Goal: Task Accomplishment & Management: Complete application form

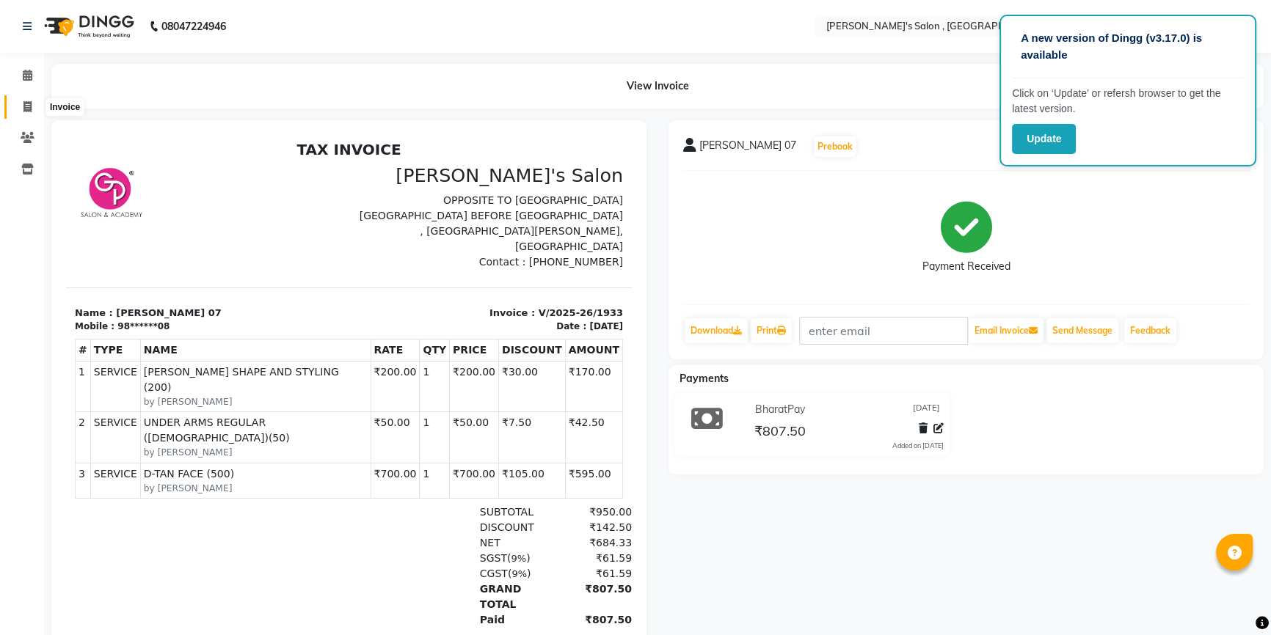
click at [23, 103] on icon at bounding box center [27, 106] width 8 height 11
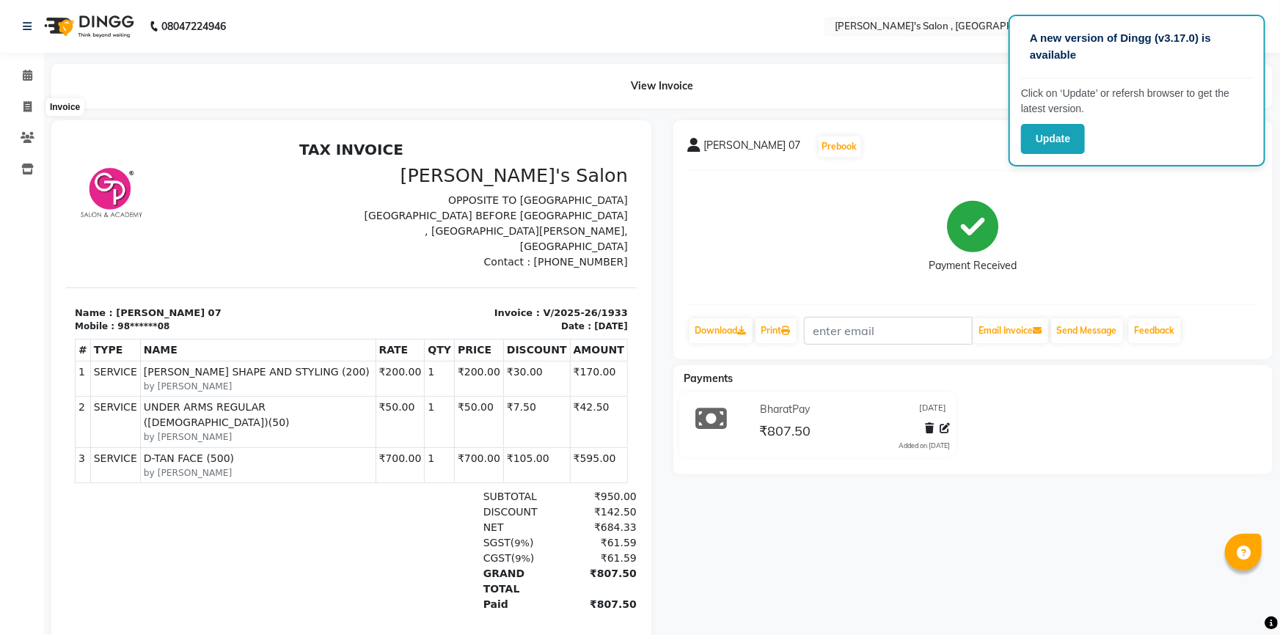
select select "service"
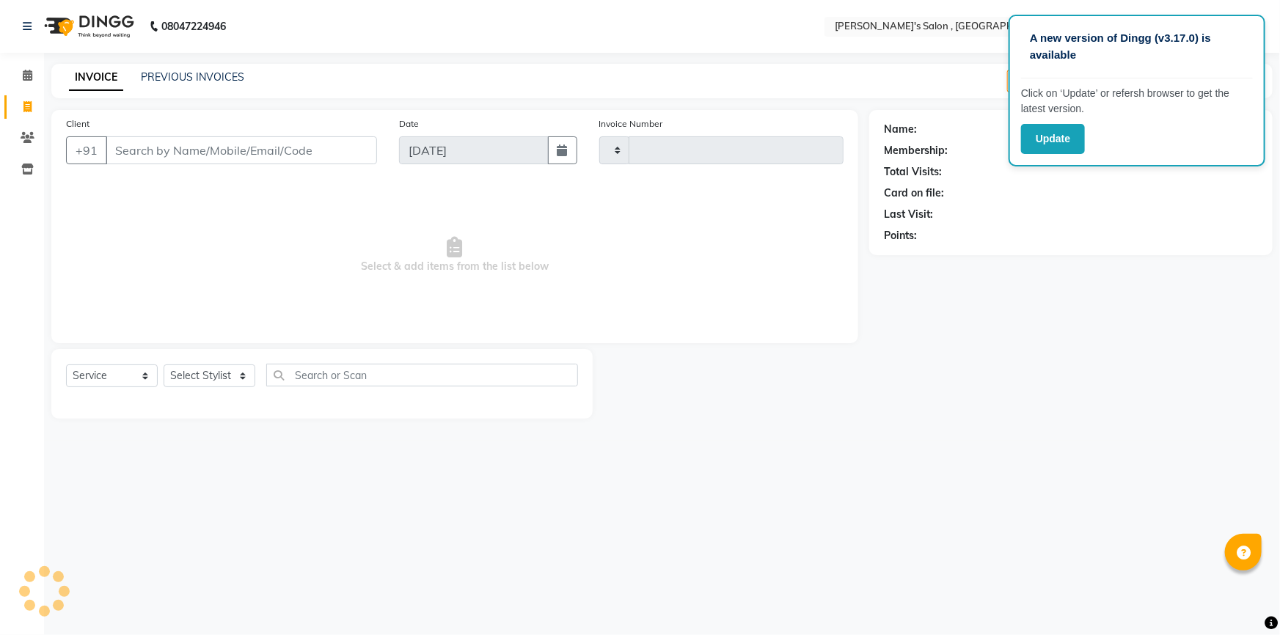
type input "1934"
select select "7416"
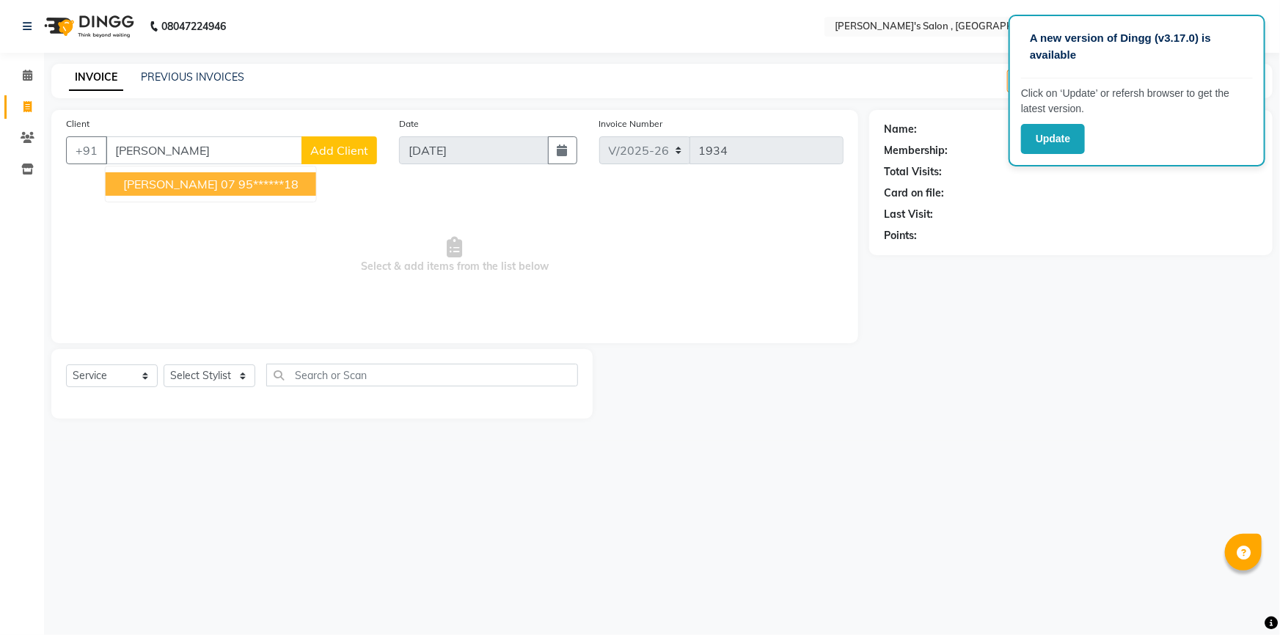
click at [269, 193] on button "[PERSON_NAME] 07 95******18" at bounding box center [211, 183] width 211 height 23
type input "95******18"
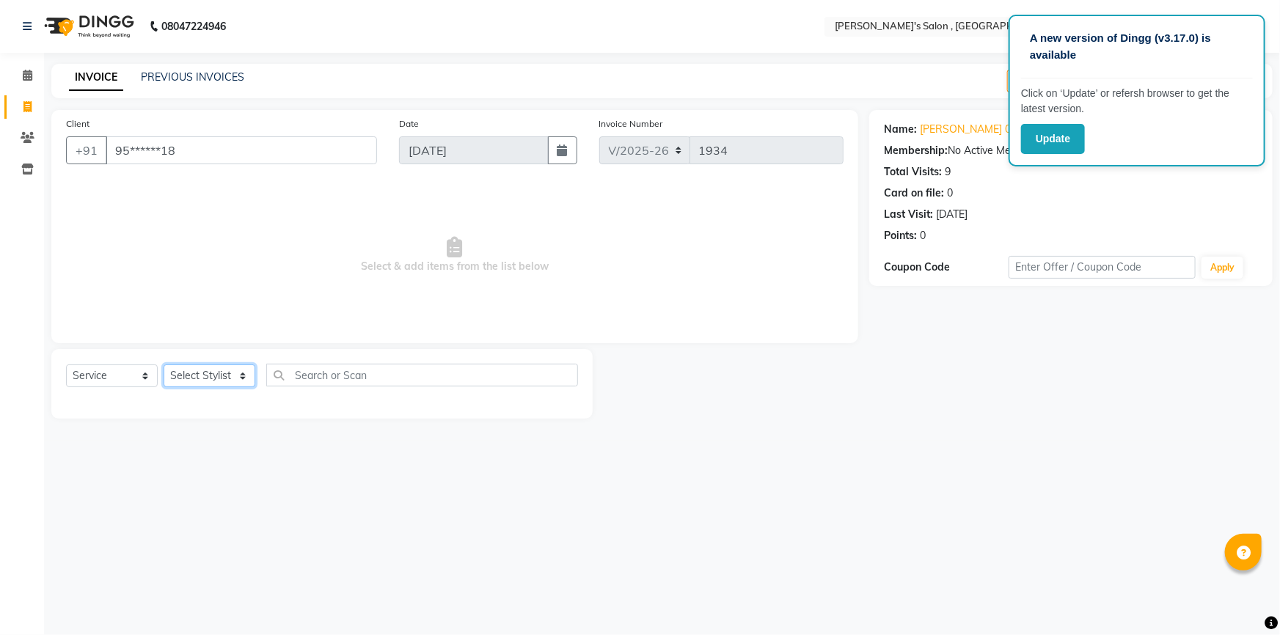
drag, startPoint x: 203, startPoint y: 373, endPoint x: 223, endPoint y: 387, distance: 24.7
click at [203, 373] on select "Select Stylist ABHISHEK [PERSON_NAME] AKASH SH ARJUN SIR Manager [PERSON_NAME] …" at bounding box center [210, 376] width 92 height 23
select select "79873"
click at [164, 365] on select "Select Stylist ABHISHEK [PERSON_NAME] AKASH SH ARJUN SIR Manager [PERSON_NAME] …" at bounding box center [210, 376] width 92 height 23
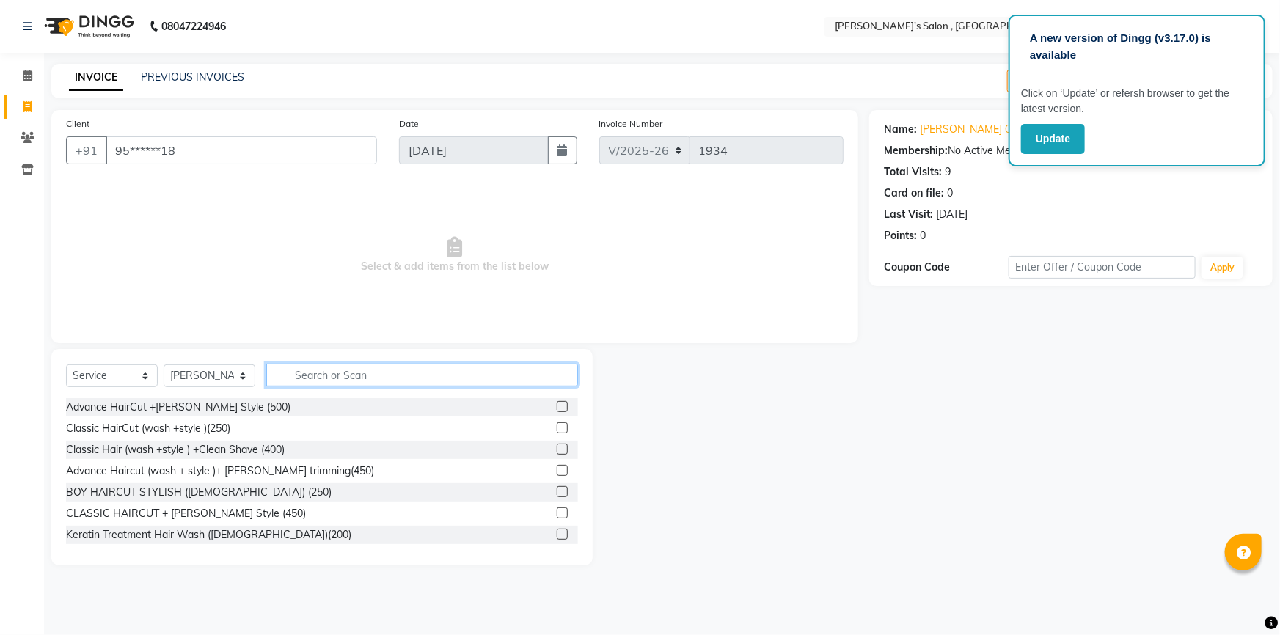
click at [322, 373] on input "text" at bounding box center [422, 375] width 312 height 23
type input "200"
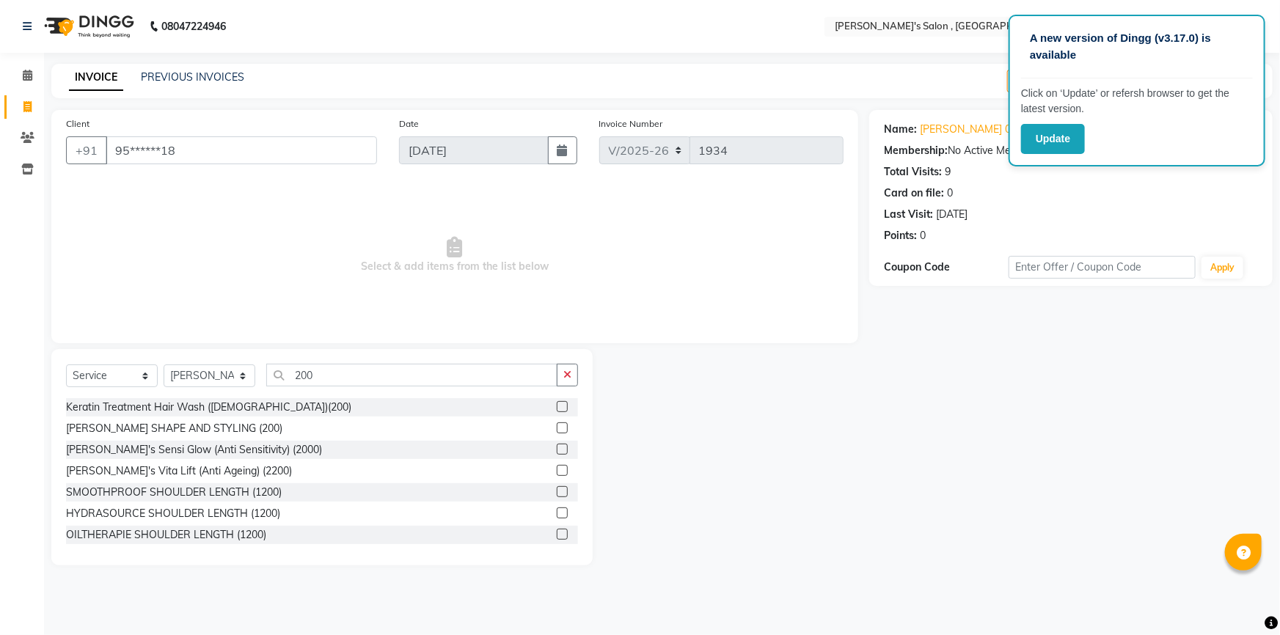
click at [557, 428] on label at bounding box center [562, 428] width 11 height 11
click at [557, 428] on input "checkbox" at bounding box center [562, 429] width 10 height 10
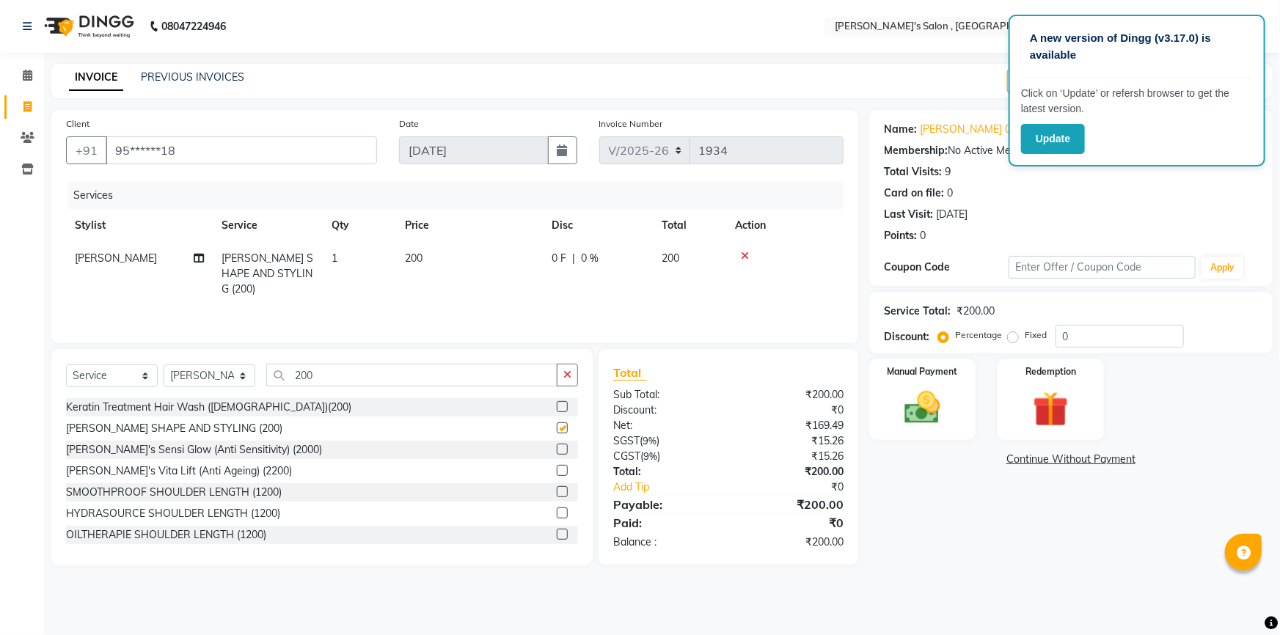
checkbox input "false"
click at [937, 404] on img at bounding box center [923, 408] width 60 height 43
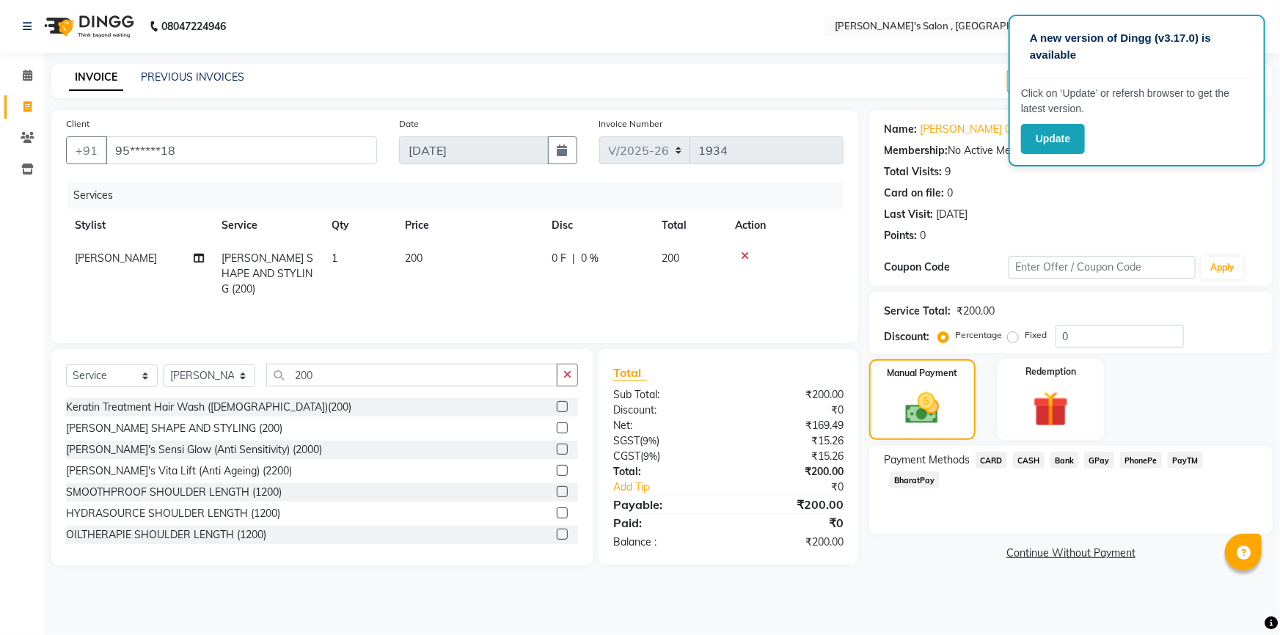
click at [940, 472] on span "BharatPay" at bounding box center [915, 480] width 50 height 17
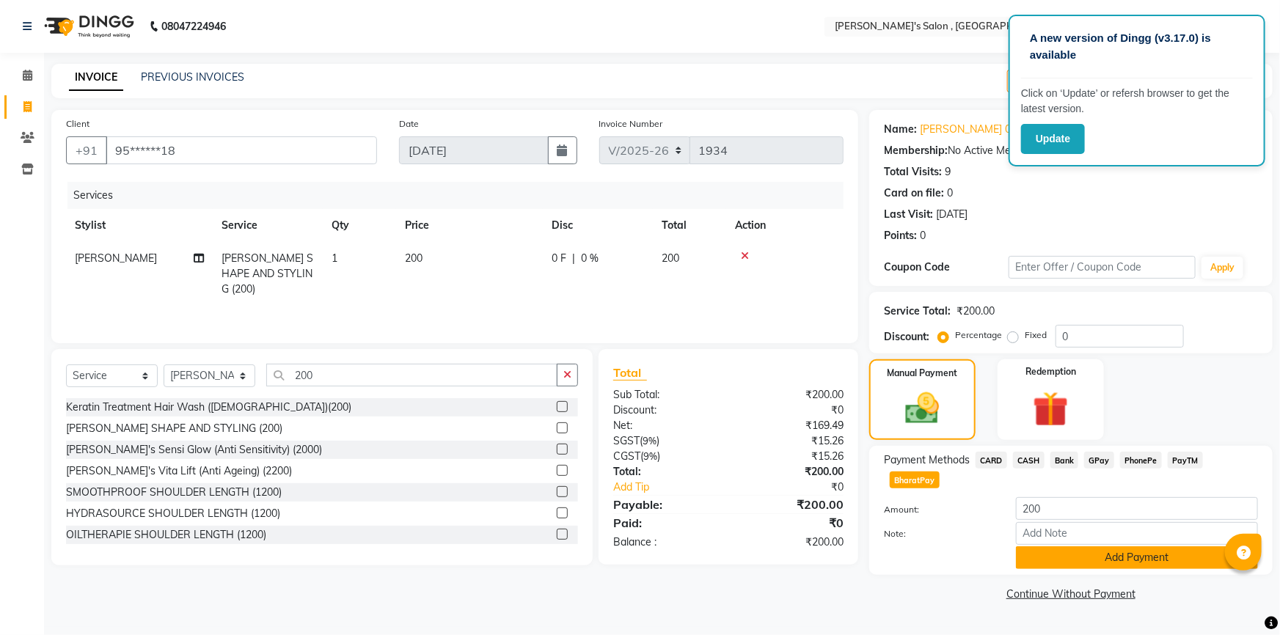
click at [1110, 547] on button "Add Payment" at bounding box center [1137, 558] width 242 height 23
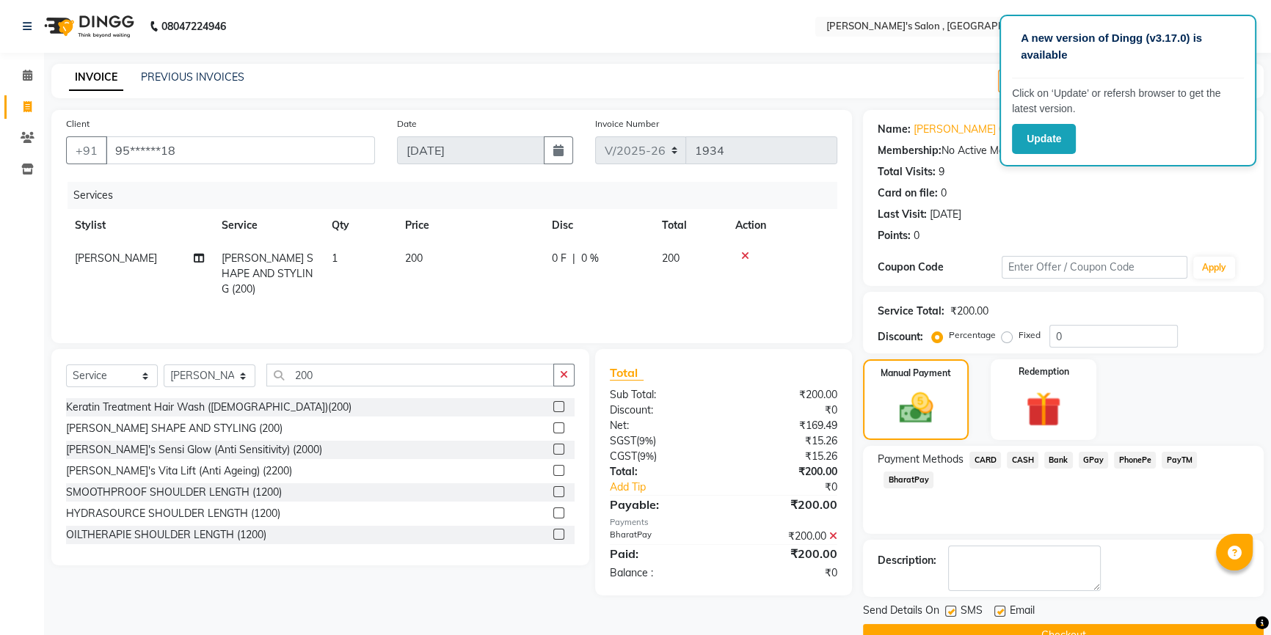
scroll to position [32, 0]
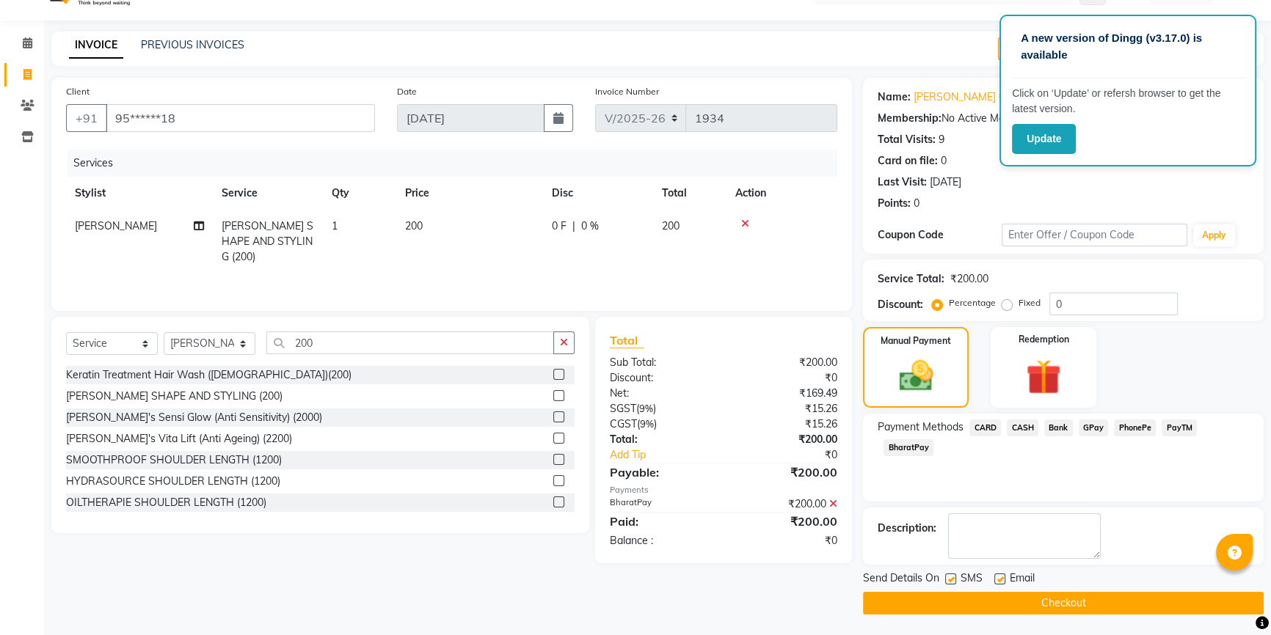
click at [919, 450] on span "BharatPay" at bounding box center [908, 448] width 50 height 17
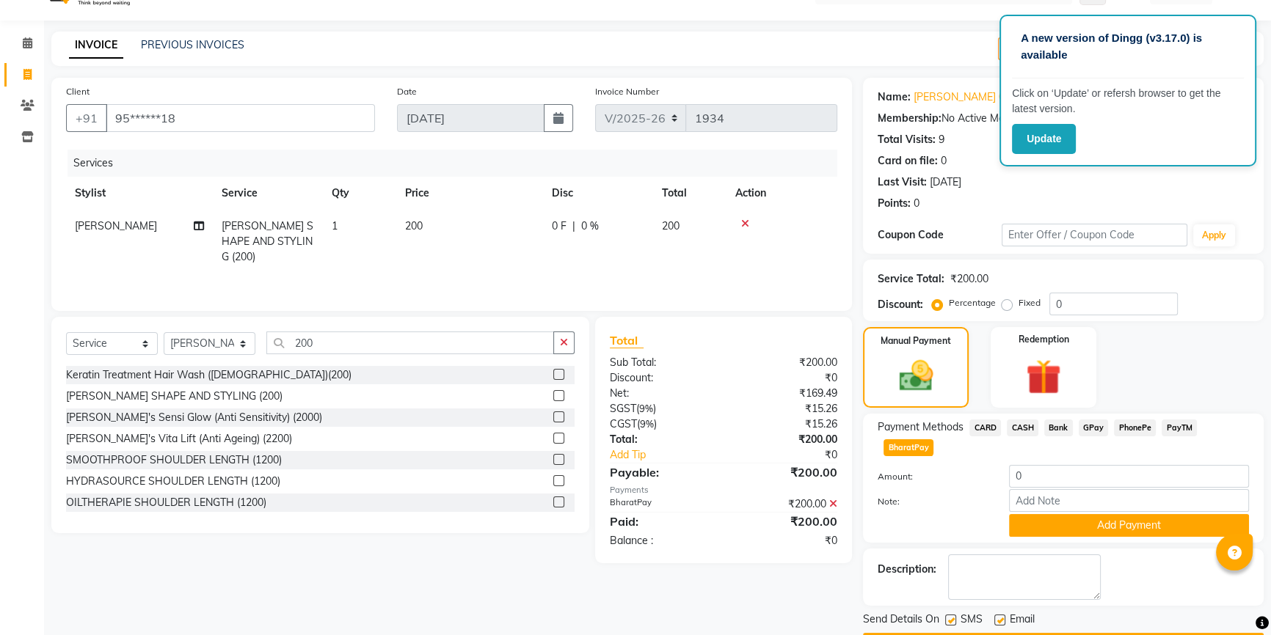
click at [745, 601] on div "Client +91 95******18 Date [DATE] Invoice Number V/2025 V/[PHONE_NUMBER] Servic…" at bounding box center [451, 367] width 823 height 578
click at [831, 501] on icon at bounding box center [833, 504] width 8 height 10
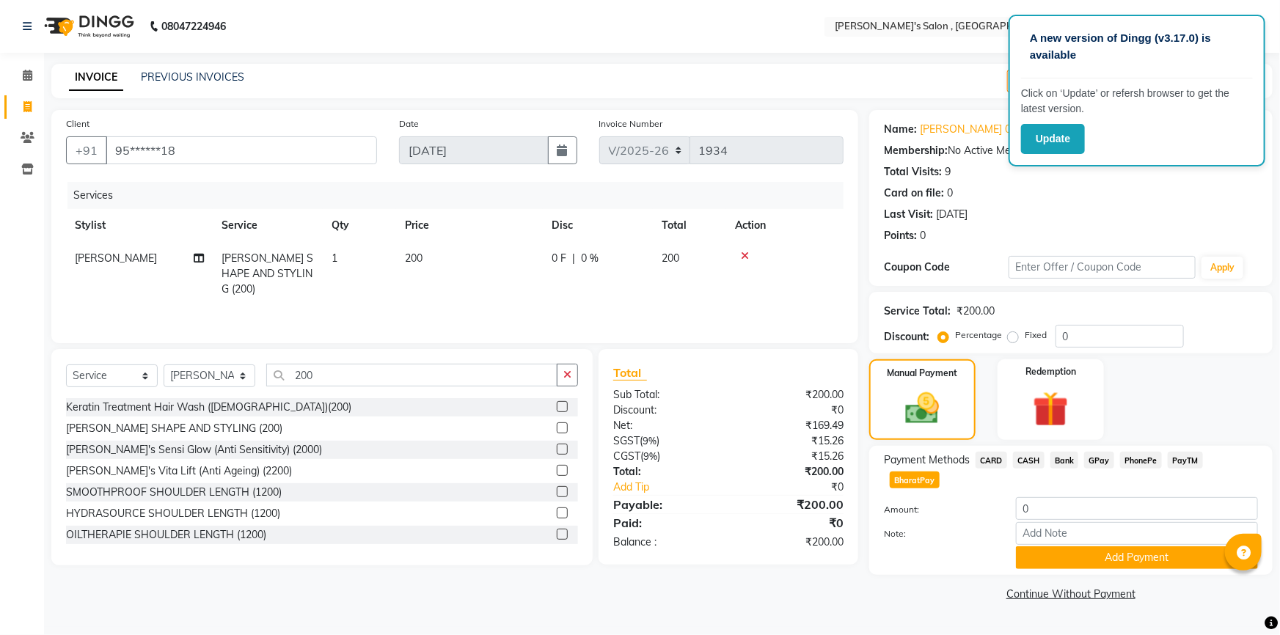
click at [741, 254] on icon at bounding box center [745, 256] width 8 height 10
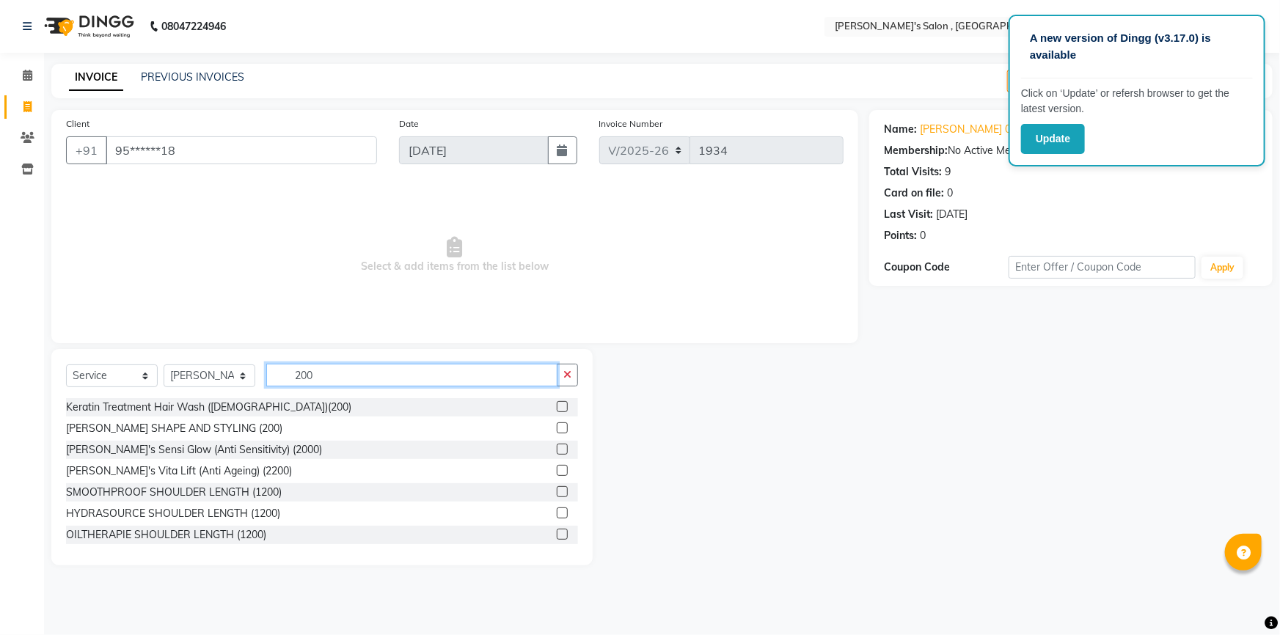
click at [501, 382] on input "200" at bounding box center [411, 375] width 291 height 23
type input "2"
type input "200"
click at [557, 430] on label at bounding box center [562, 428] width 11 height 11
click at [557, 430] on input "checkbox" at bounding box center [562, 429] width 10 height 10
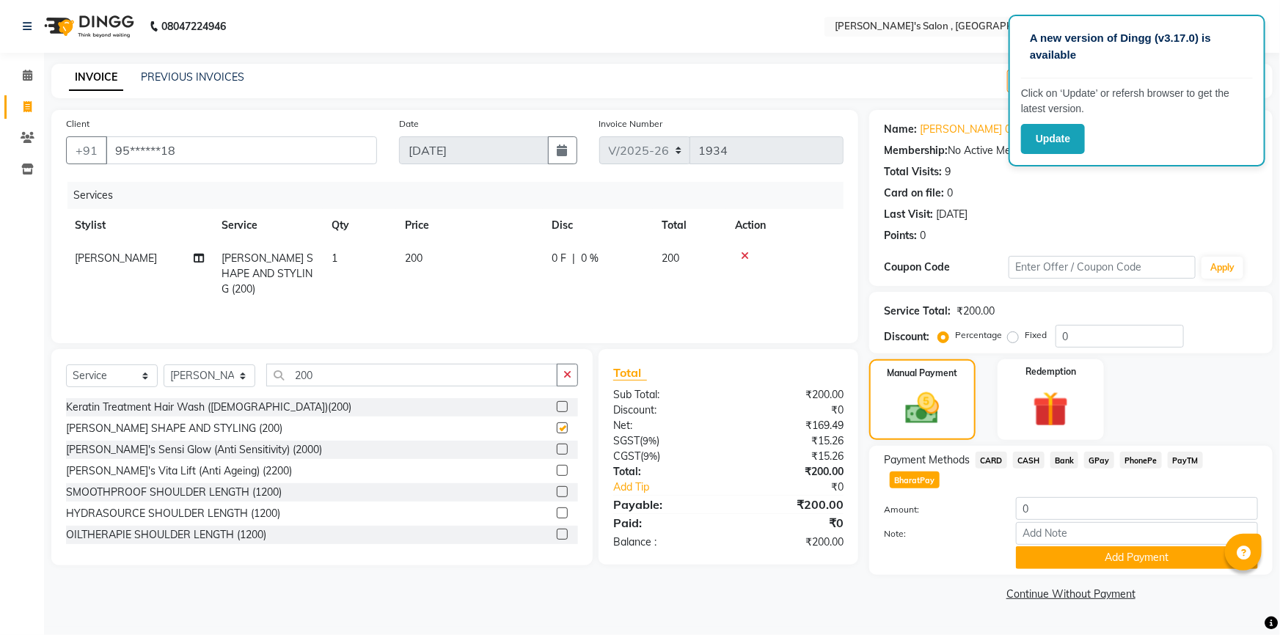
checkbox input "false"
click at [940, 472] on span "BharatPay" at bounding box center [915, 480] width 50 height 17
type input "200"
click at [892, 396] on div "Manual Payment" at bounding box center [922, 400] width 111 height 84
click at [940, 472] on span "BharatPay" at bounding box center [915, 480] width 50 height 17
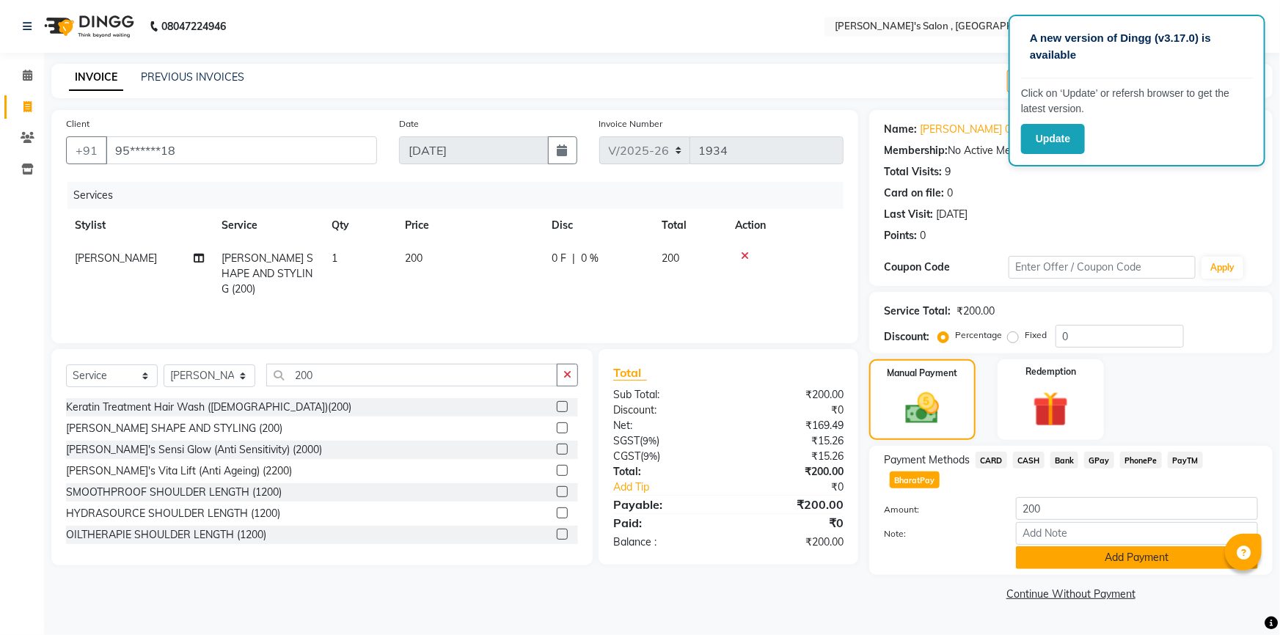
click at [1094, 547] on button "Add Payment" at bounding box center [1137, 558] width 242 height 23
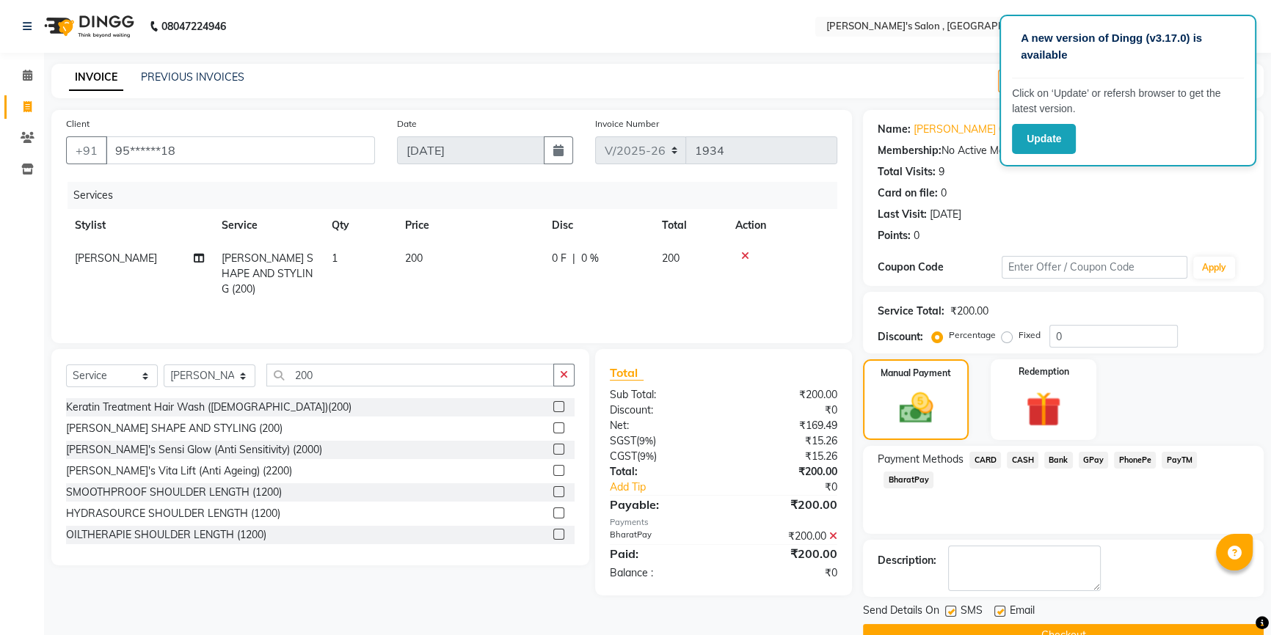
scroll to position [32, 0]
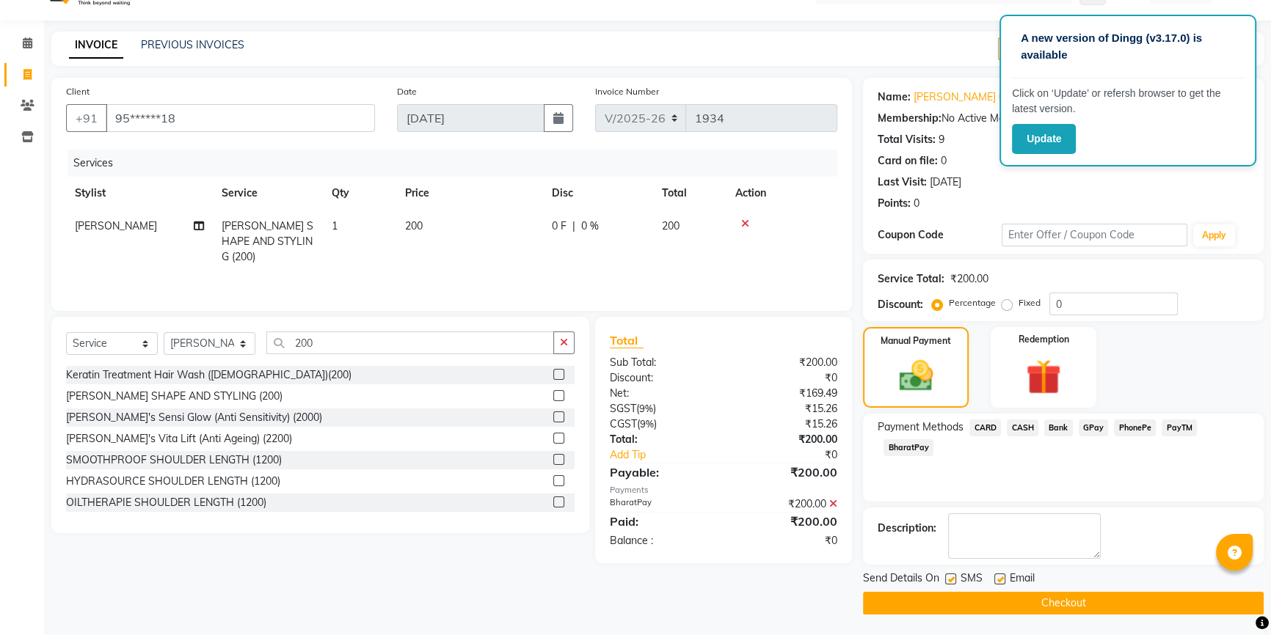
click at [977, 596] on button "Checkout" at bounding box center [1063, 603] width 401 height 23
